Goal: Information Seeking & Learning: Learn about a topic

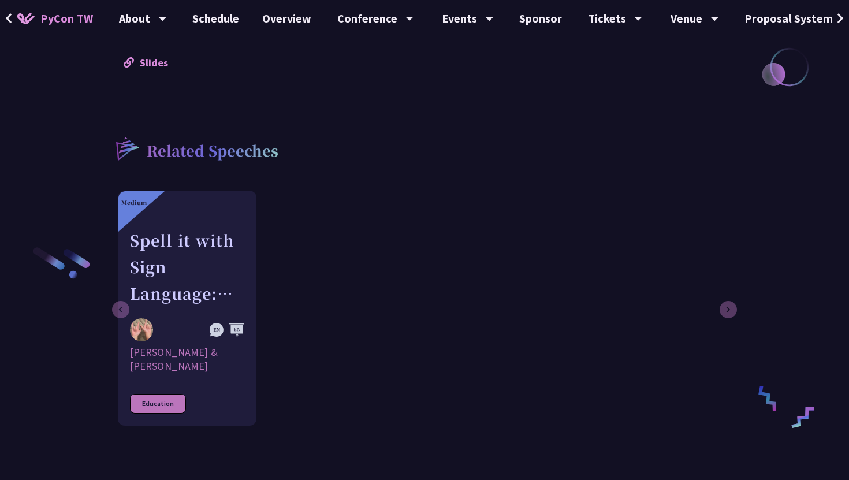
scroll to position [1300, 0]
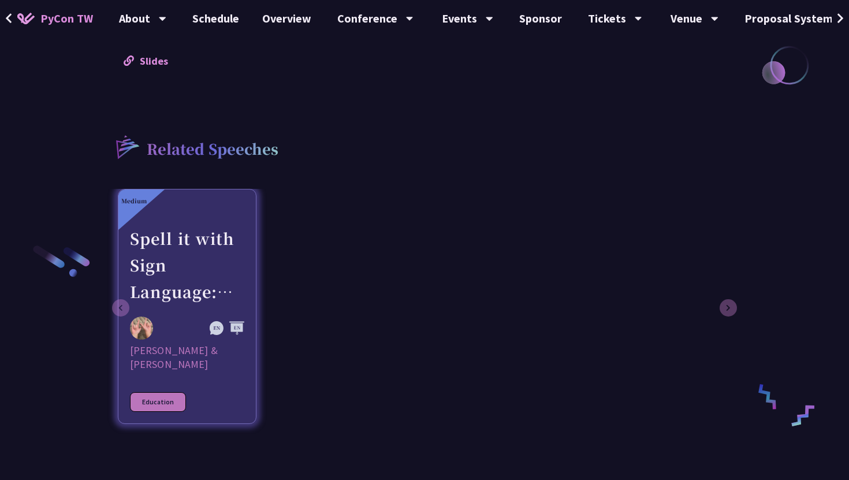
click at [221, 265] on div "Spell it with Sign Language: An Asl Typing Game with MediaPipe" at bounding box center [187, 265] width 114 height 80
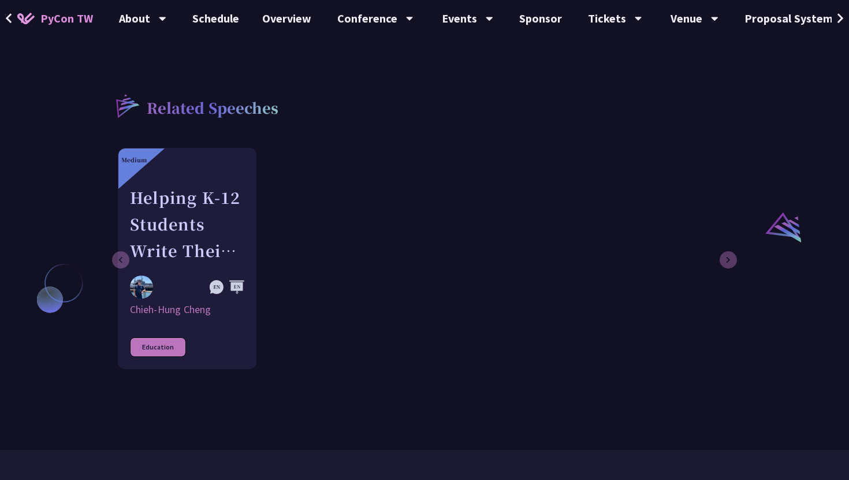
scroll to position [790, 0]
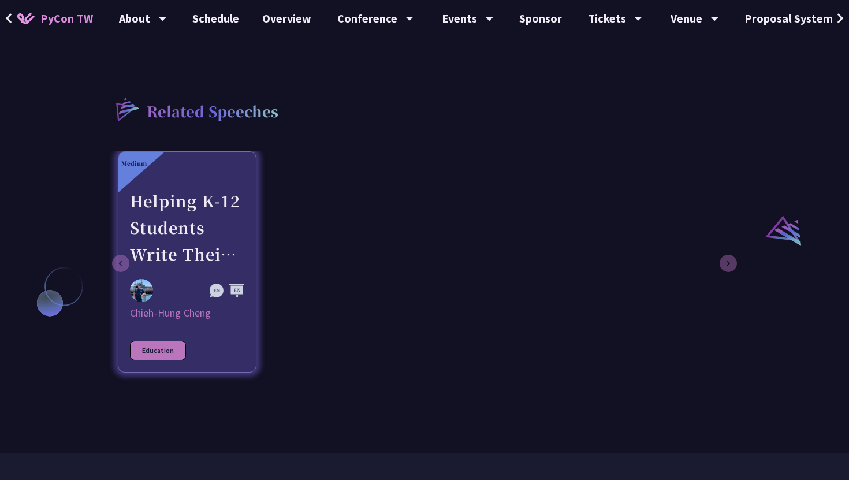
click at [243, 225] on div "Helping K-12 Students Write Their First Line of Python: Building a Game-Based L…" at bounding box center [187, 228] width 114 height 80
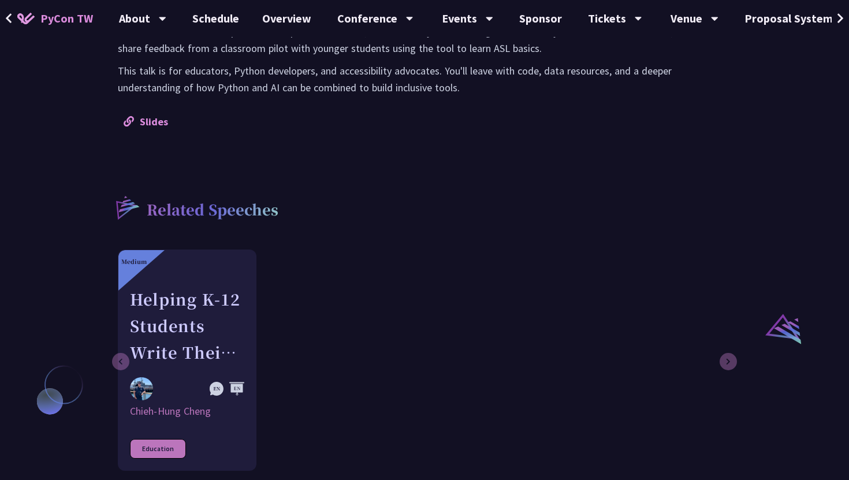
scroll to position [691, 0]
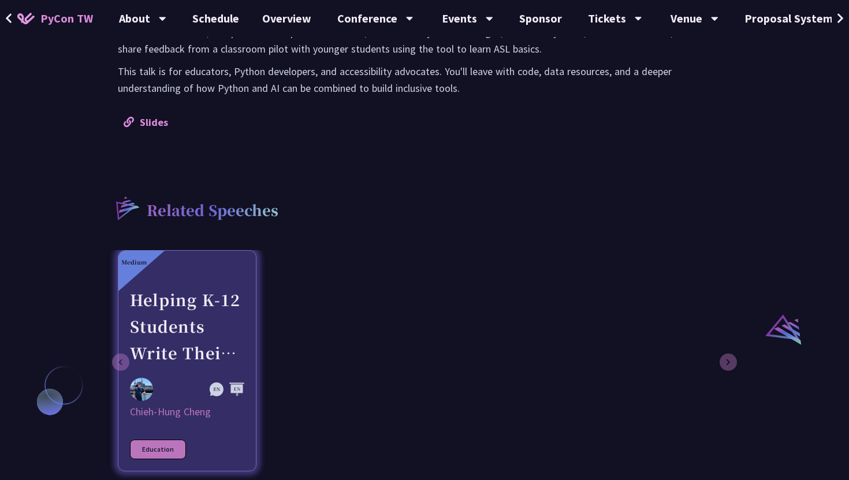
click at [206, 310] on div "Helping K-12 Students Write Their First Line of Python: Building a Game-Based L…" at bounding box center [187, 327] width 114 height 80
click at [124, 264] on div "Medium" at bounding box center [133, 262] width 25 height 9
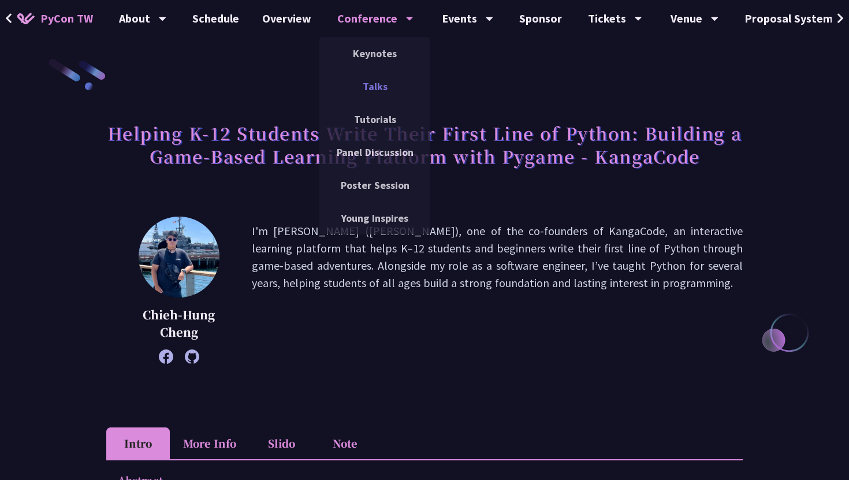
click at [373, 90] on link "Talks" at bounding box center [374, 86] width 111 height 27
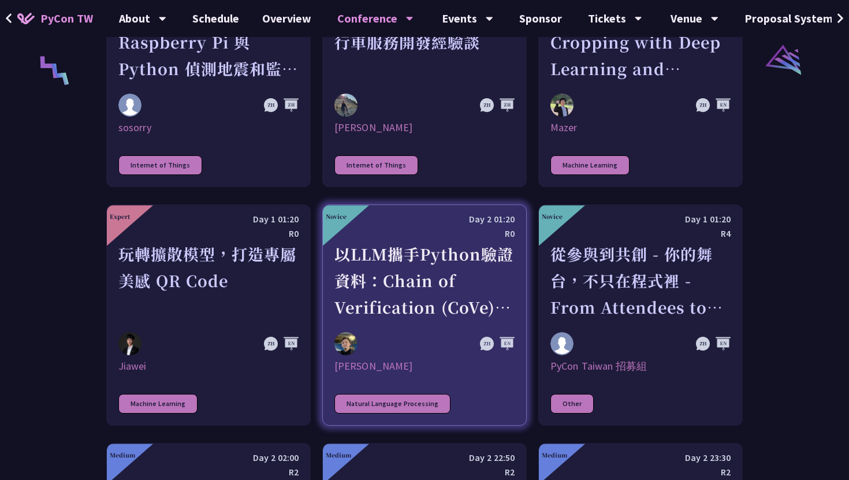
scroll to position [2370, 0]
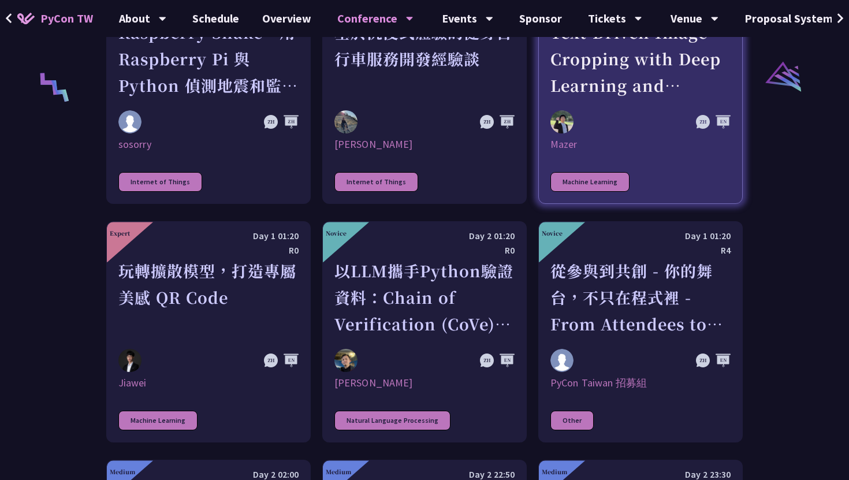
click at [596, 135] on link "Medium Day 1 22:50 R0 Text-Driven Image Cropping with Deep Learning and Genetic…" at bounding box center [640, 93] width 204 height 221
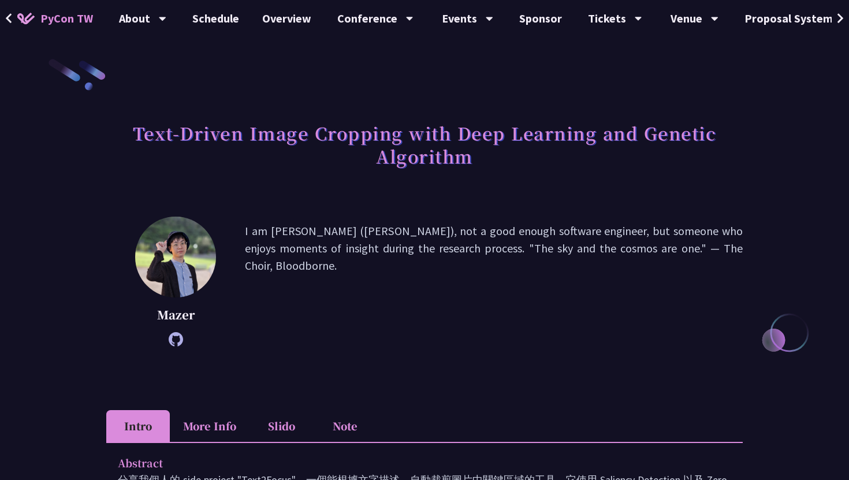
click at [176, 338] on icon at bounding box center [176, 339] width 14 height 14
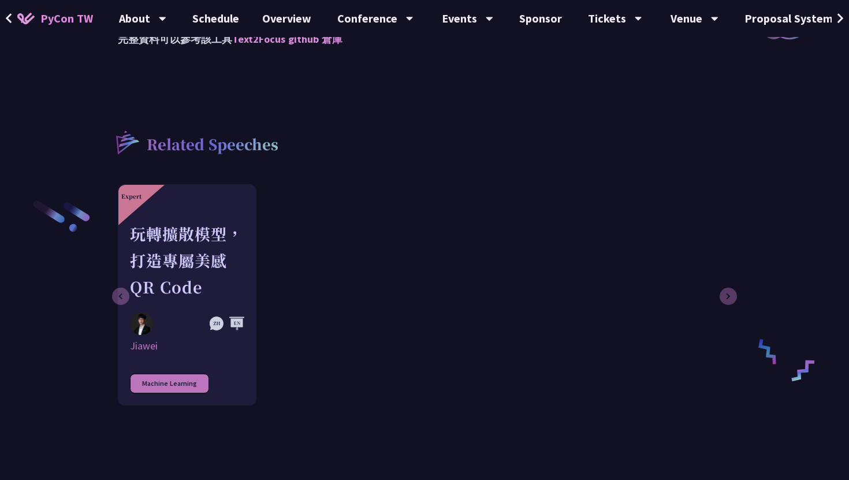
scroll to position [1347, 0]
